Goal: Information Seeking & Learning: Learn about a topic

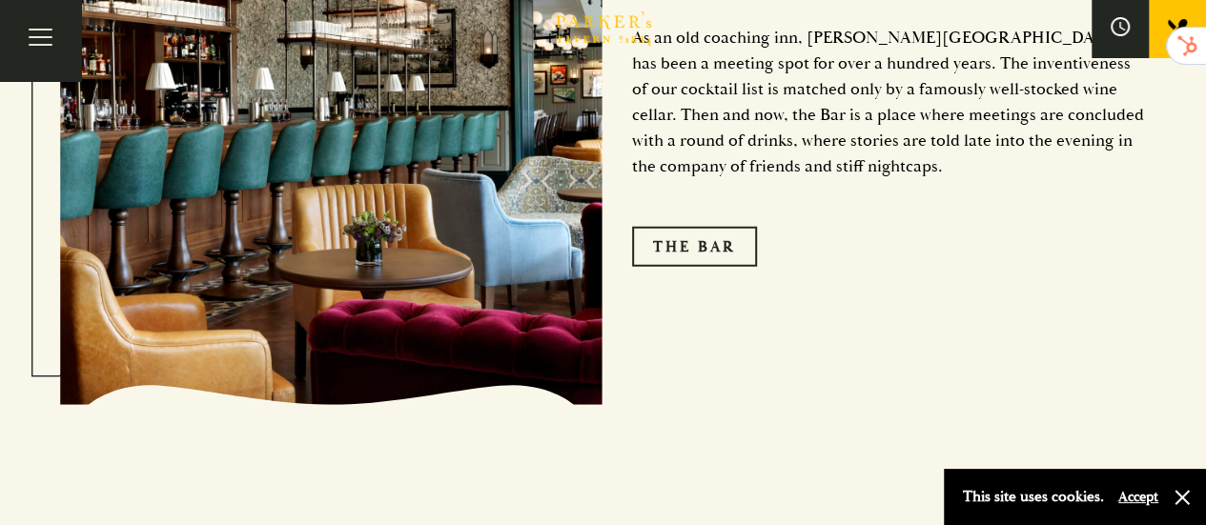
scroll to position [2085, 0]
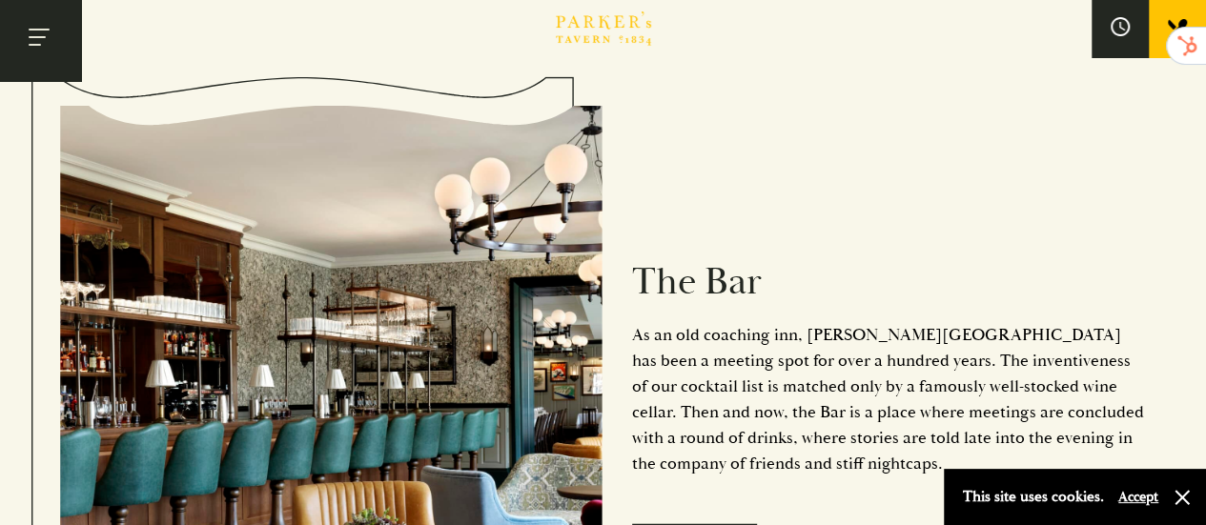
click at [50, 62] on button "Toggle navigation" at bounding box center [40, 40] width 81 height 81
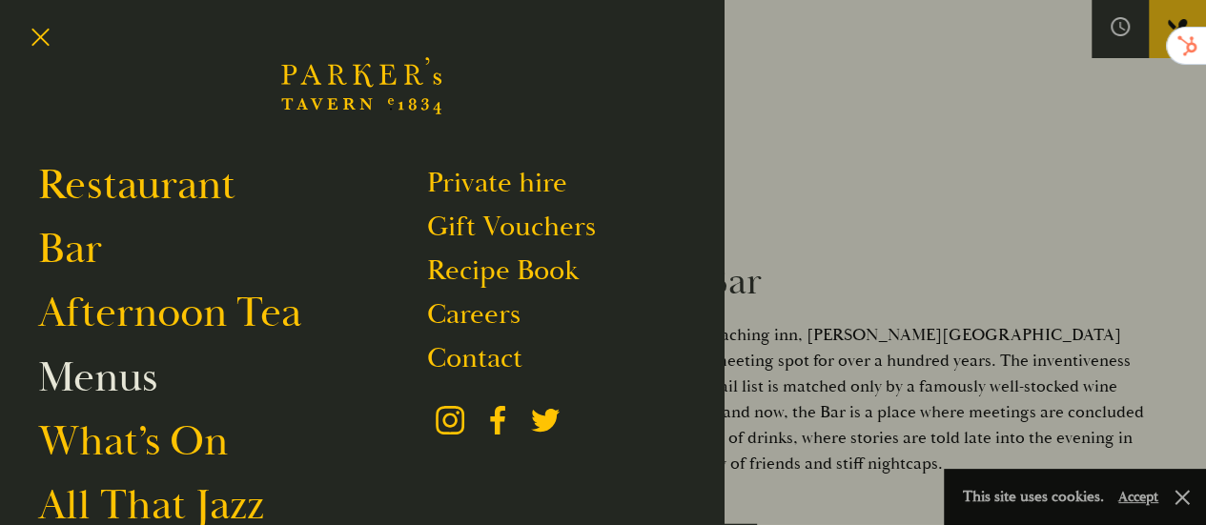
click at [137, 367] on link "Menus" at bounding box center [97, 377] width 119 height 53
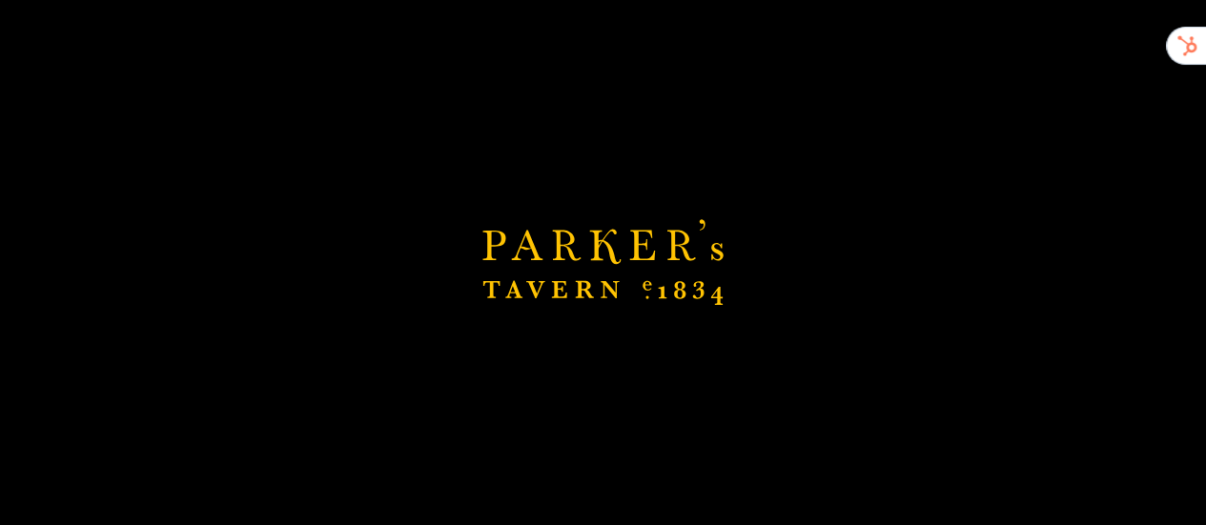
scroll to position [2466, 0]
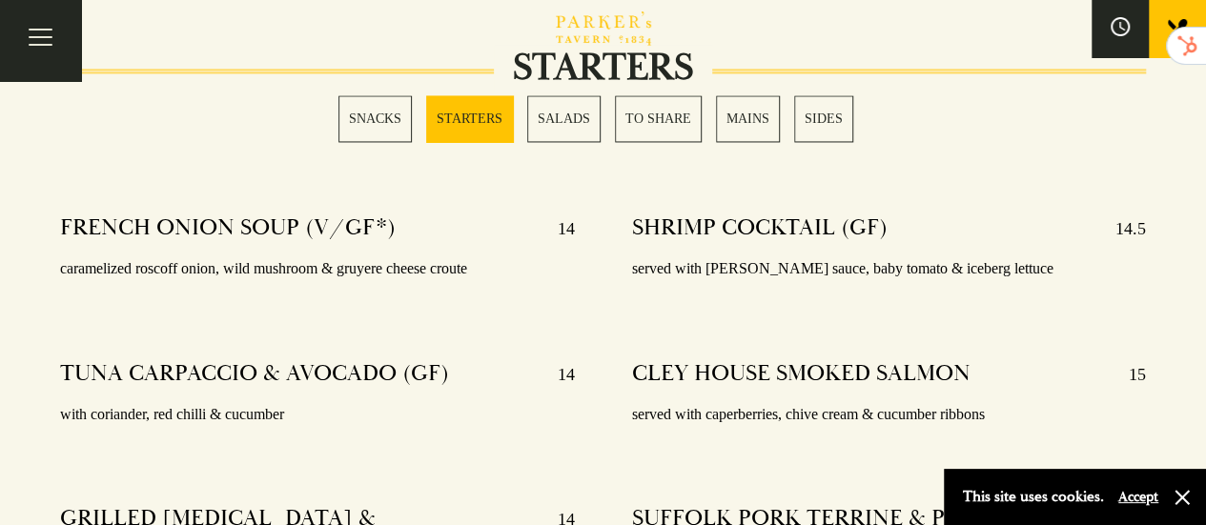
scroll to position [1525, 0]
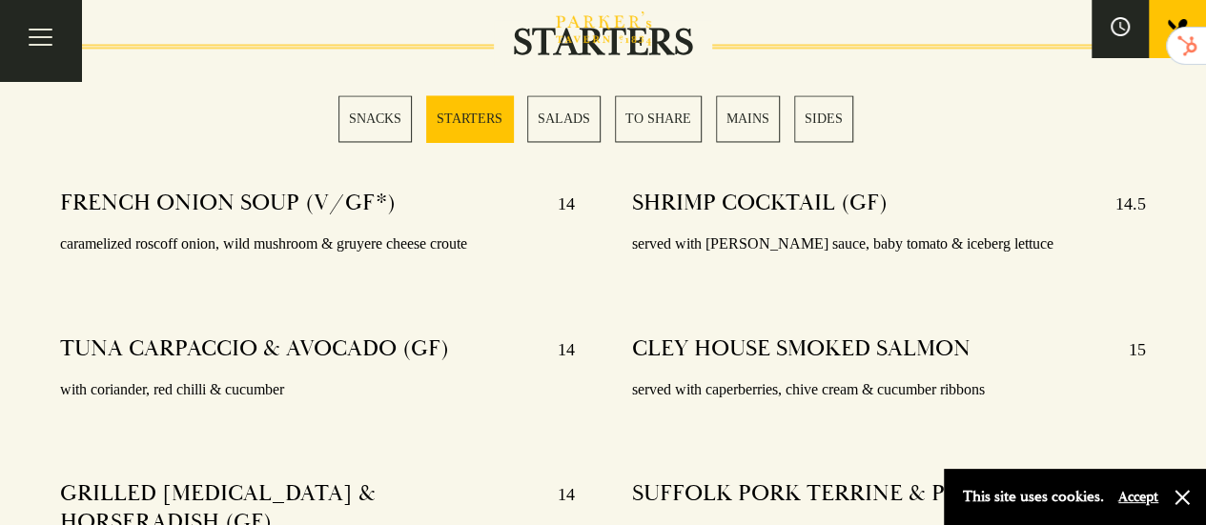
click at [728, 113] on link "MAINS" at bounding box center [748, 118] width 64 height 47
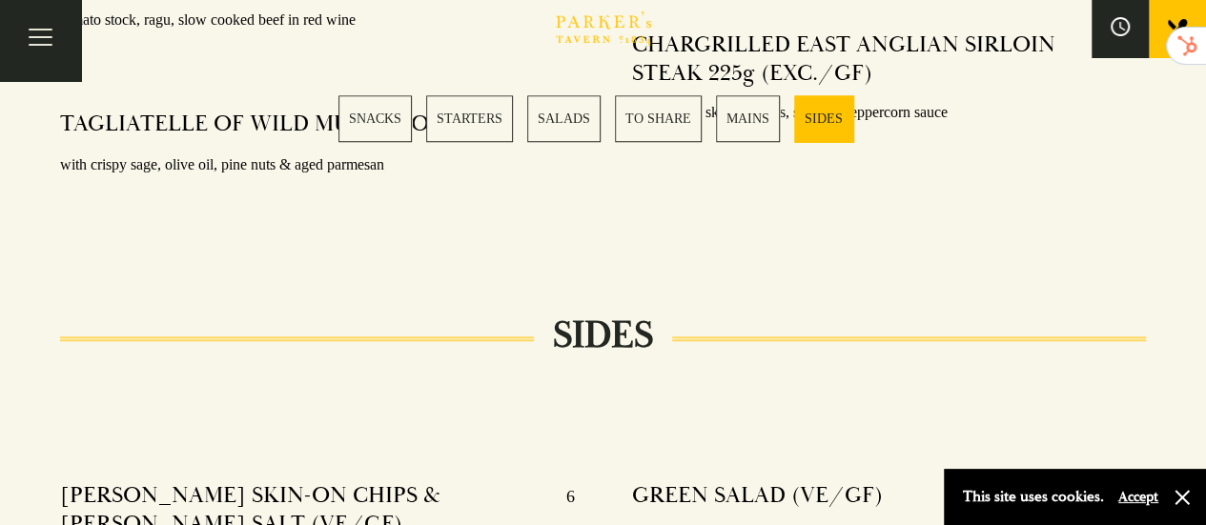
scroll to position [4411, 0]
